Goal: Download file/media

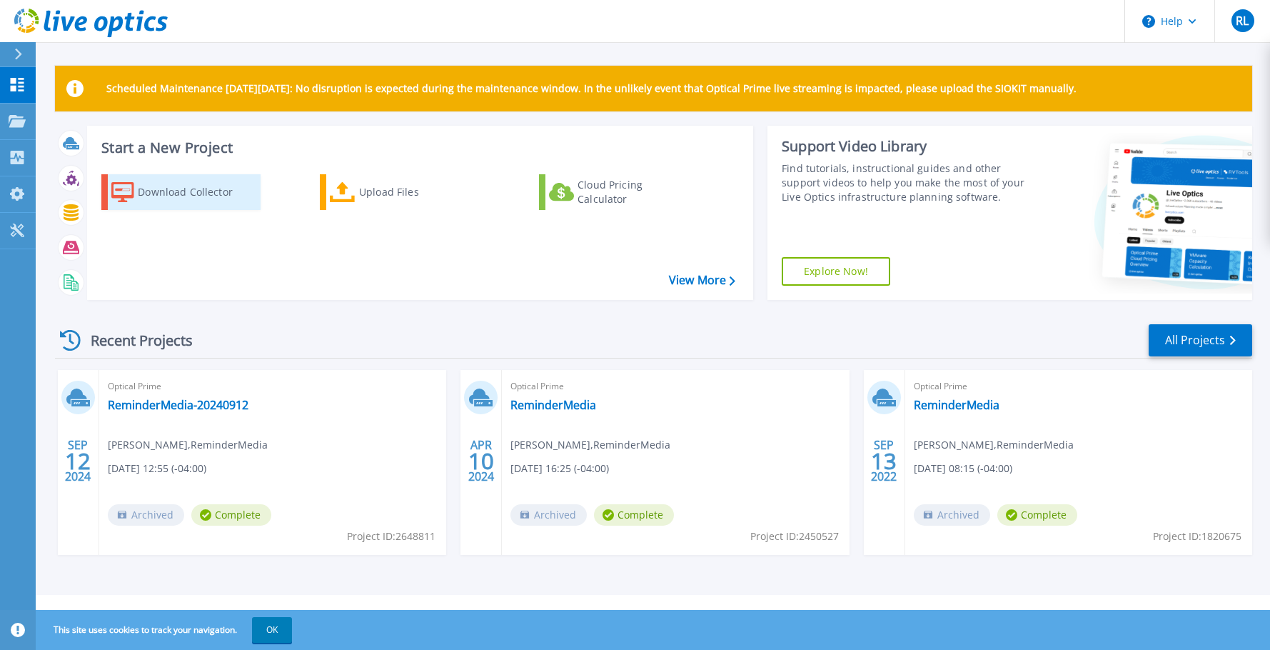
click at [204, 193] on div "Download Collector" at bounding box center [195, 192] width 114 height 29
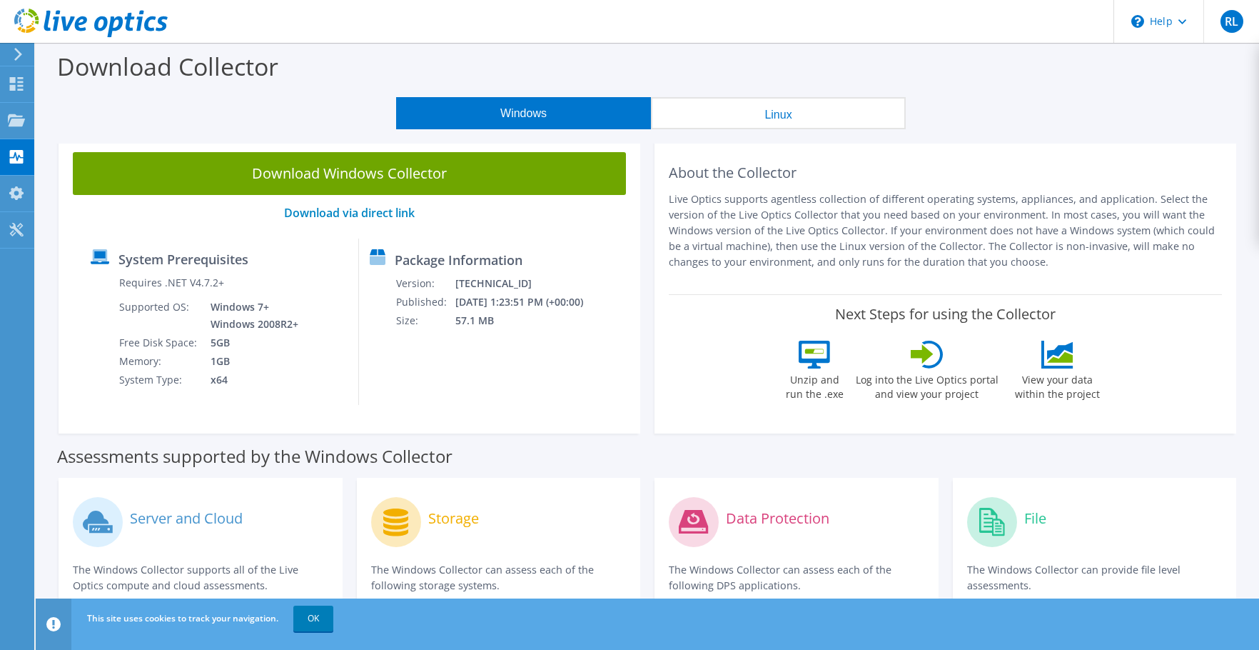
click at [728, 109] on button "Linux" at bounding box center [778, 113] width 255 height 32
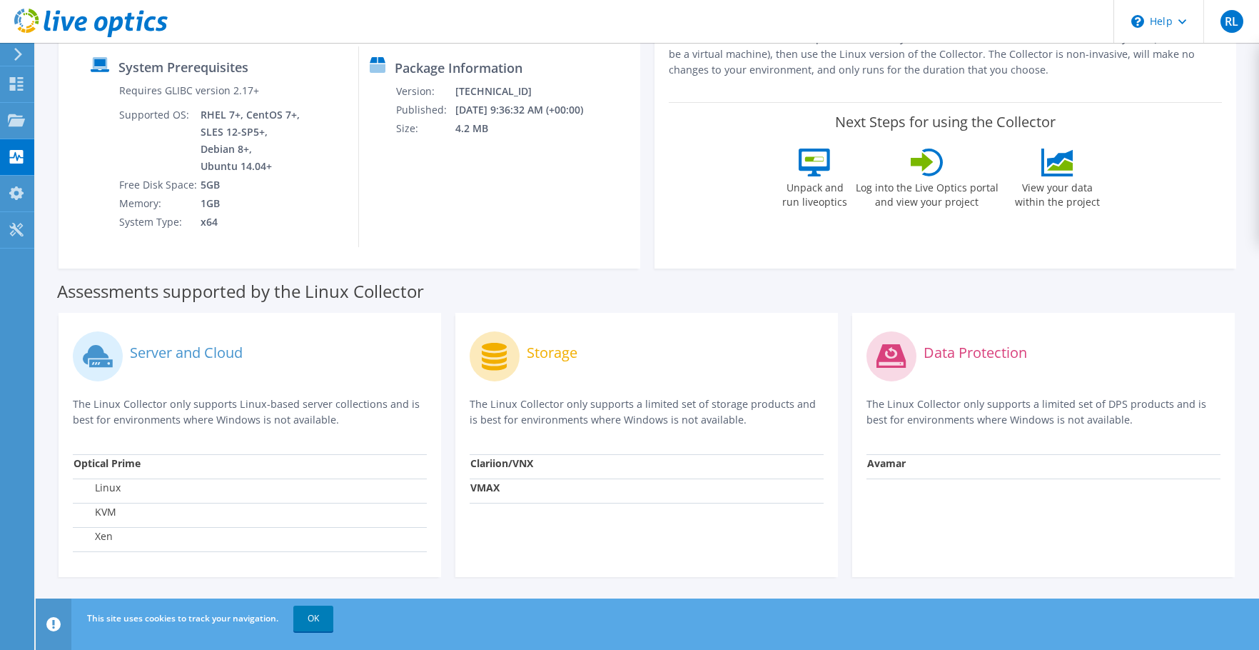
scroll to position [49, 0]
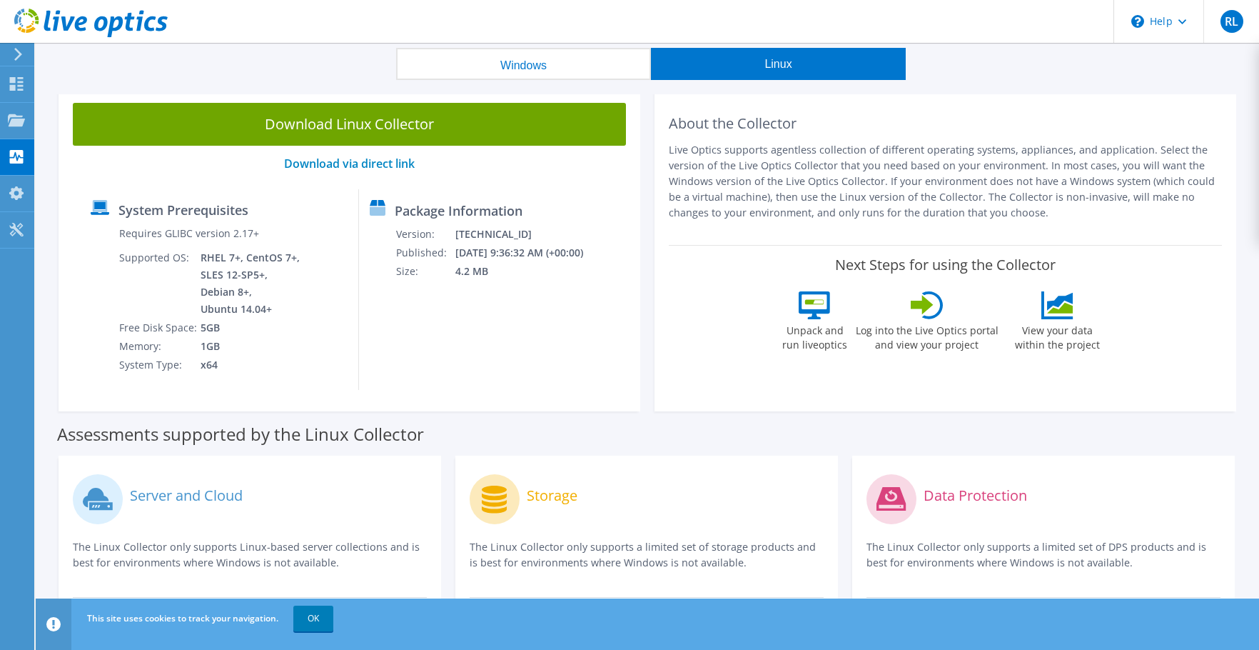
click at [497, 69] on button "Windows" at bounding box center [523, 64] width 255 height 32
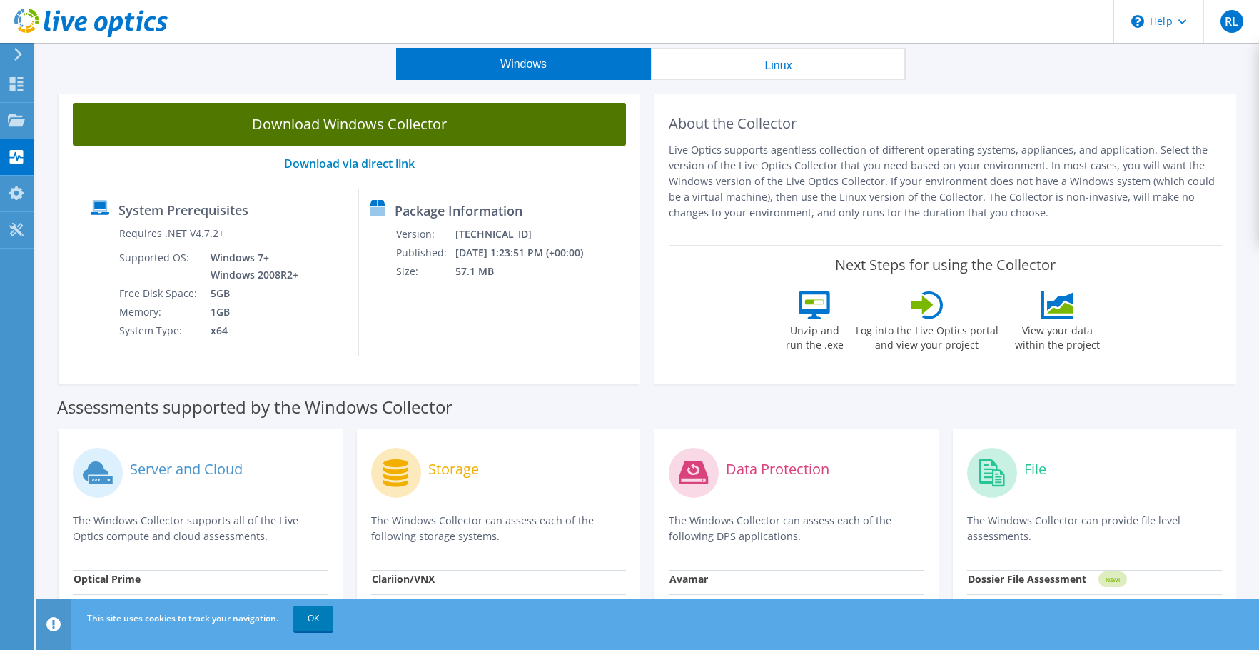
click at [405, 127] on link "Download Windows Collector" at bounding box center [349, 124] width 553 height 43
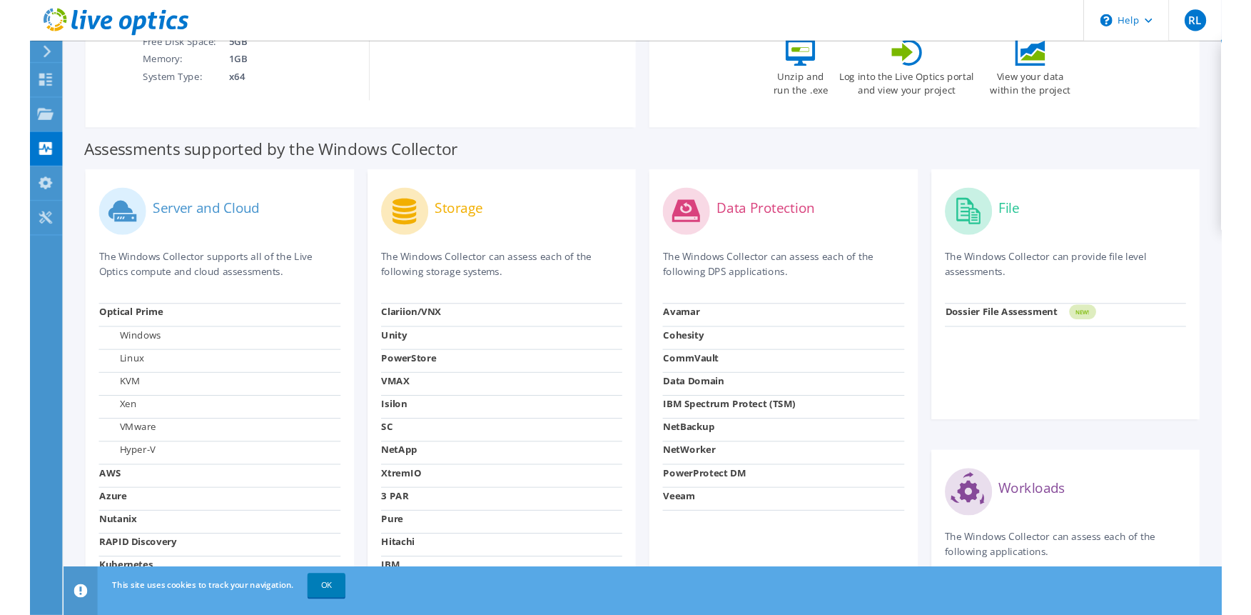
scroll to position [357, 0]
